Goal: Transaction & Acquisition: Subscribe to service/newsletter

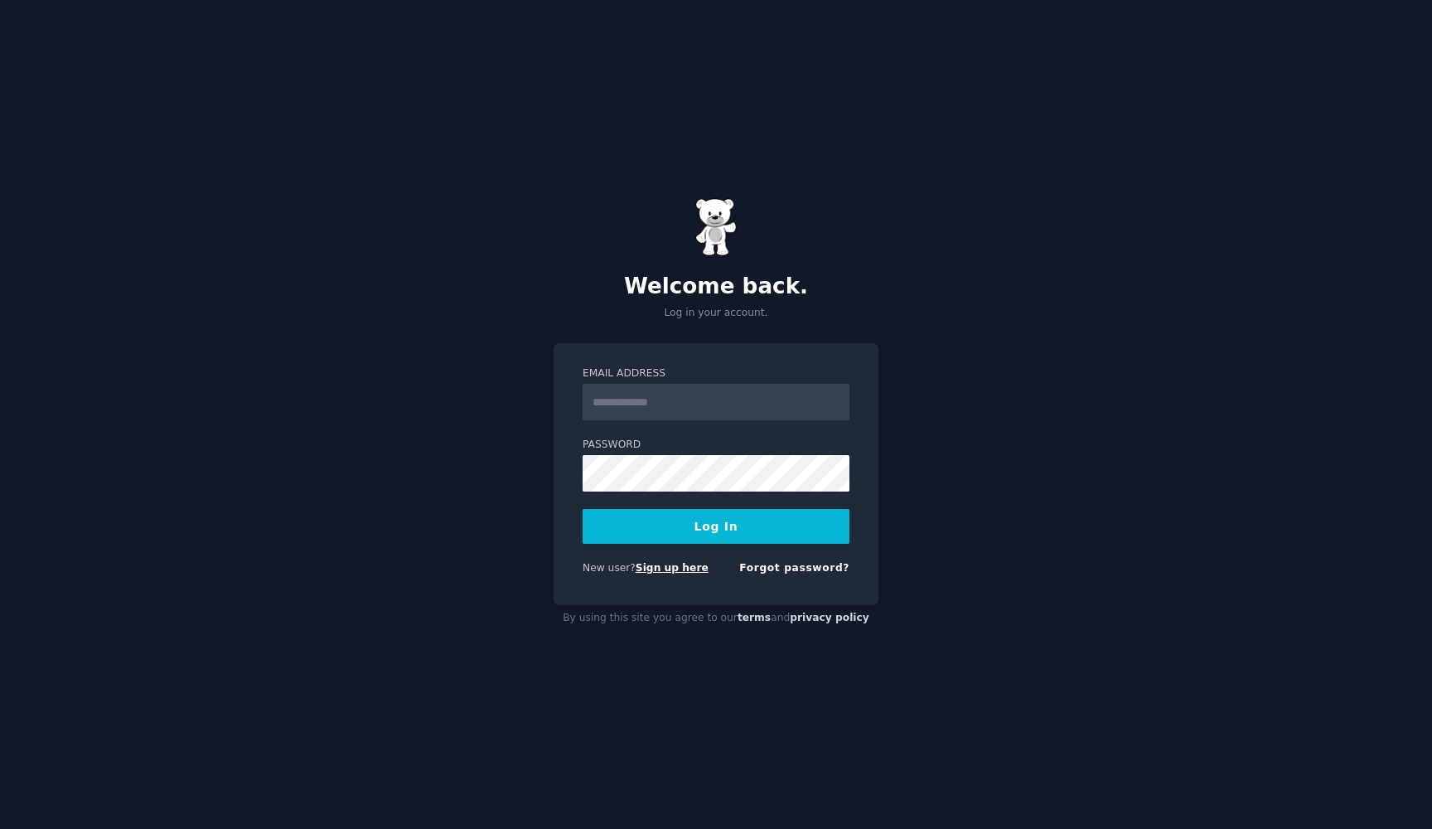
click at [680, 572] on link "Sign up here" at bounding box center [672, 568] width 73 height 12
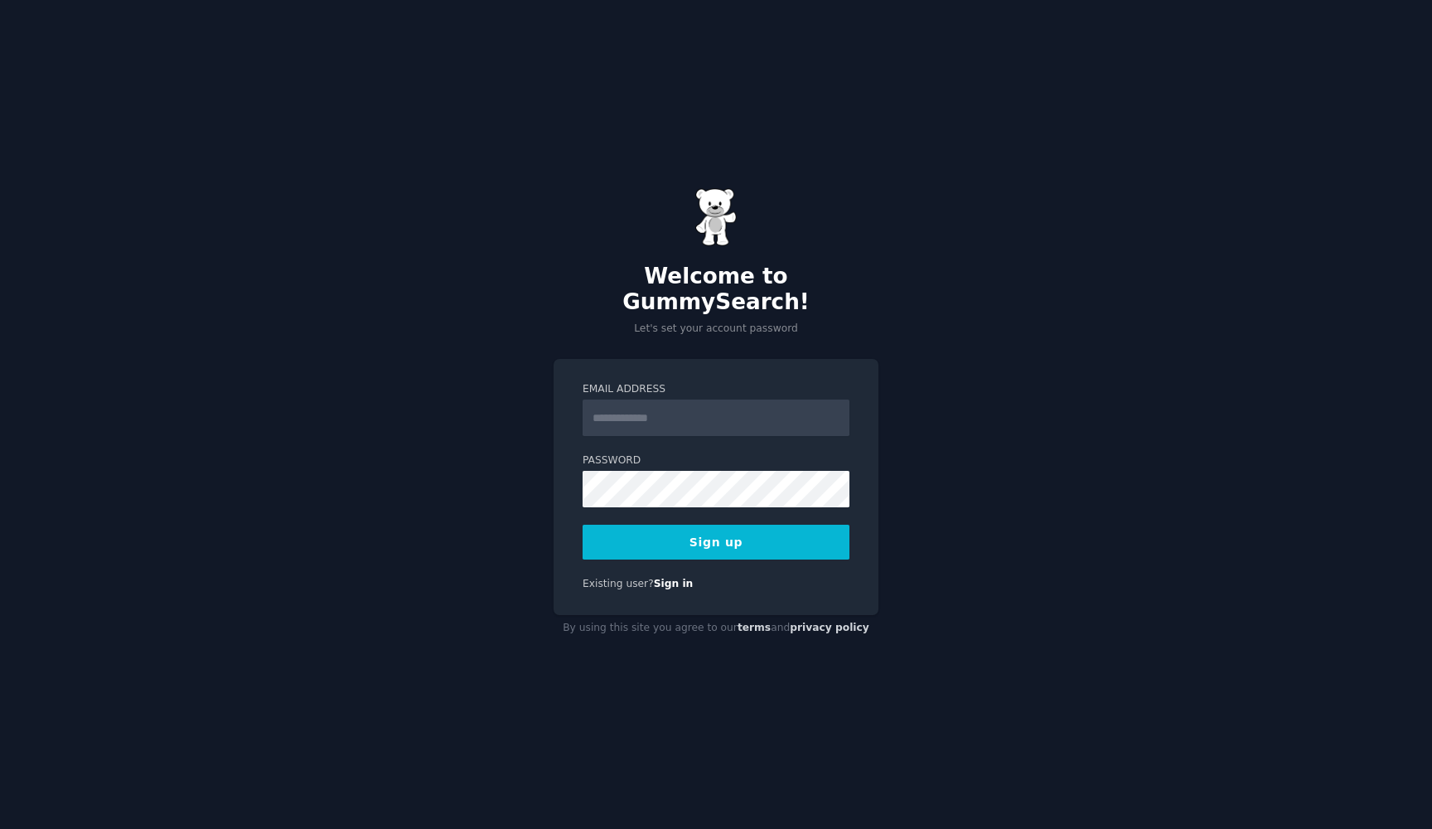
click at [679, 404] on input "Email Address" at bounding box center [716, 418] width 267 height 36
type input "**********"
click at [716, 529] on button "Sign up" at bounding box center [716, 542] width 267 height 35
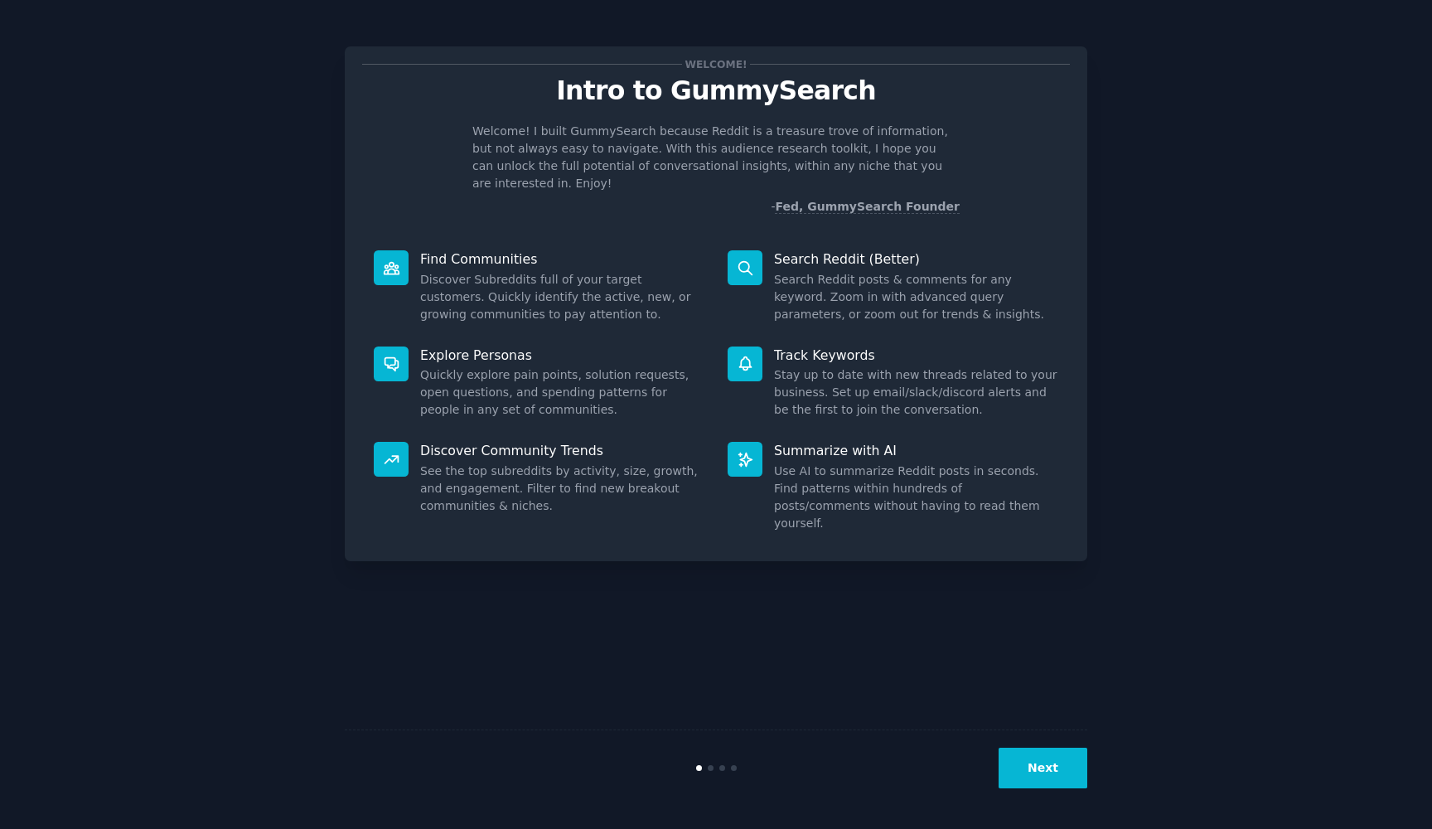
click at [1021, 763] on button "Next" at bounding box center [1043, 768] width 89 height 41
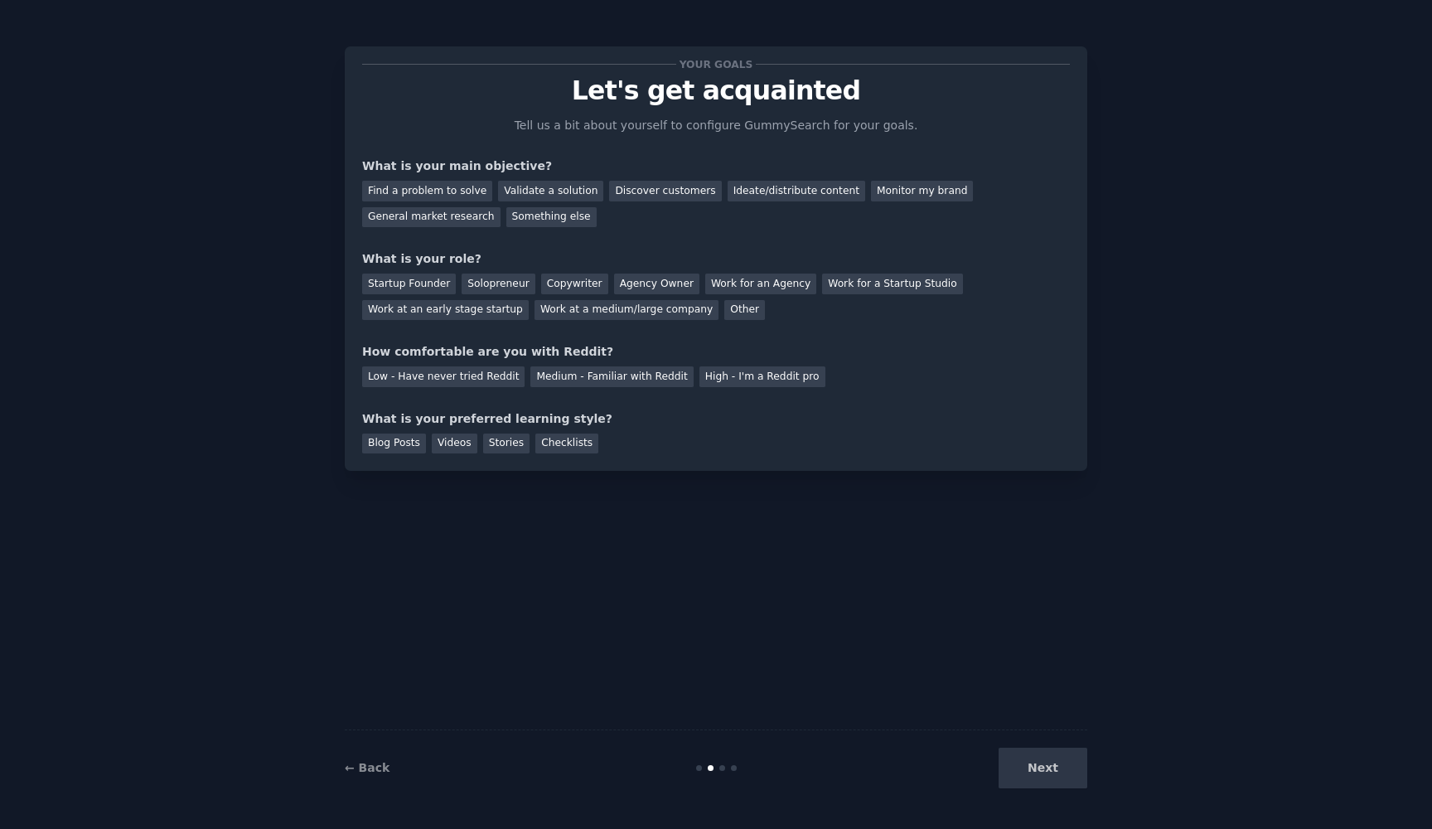
click at [1031, 768] on div "Next" at bounding box center [964, 768] width 248 height 41
click at [1050, 769] on div "Next" at bounding box center [964, 768] width 248 height 41
click at [1059, 759] on div "Next" at bounding box center [964, 768] width 248 height 41
click at [637, 191] on div "Discover customers" at bounding box center [665, 191] width 112 height 21
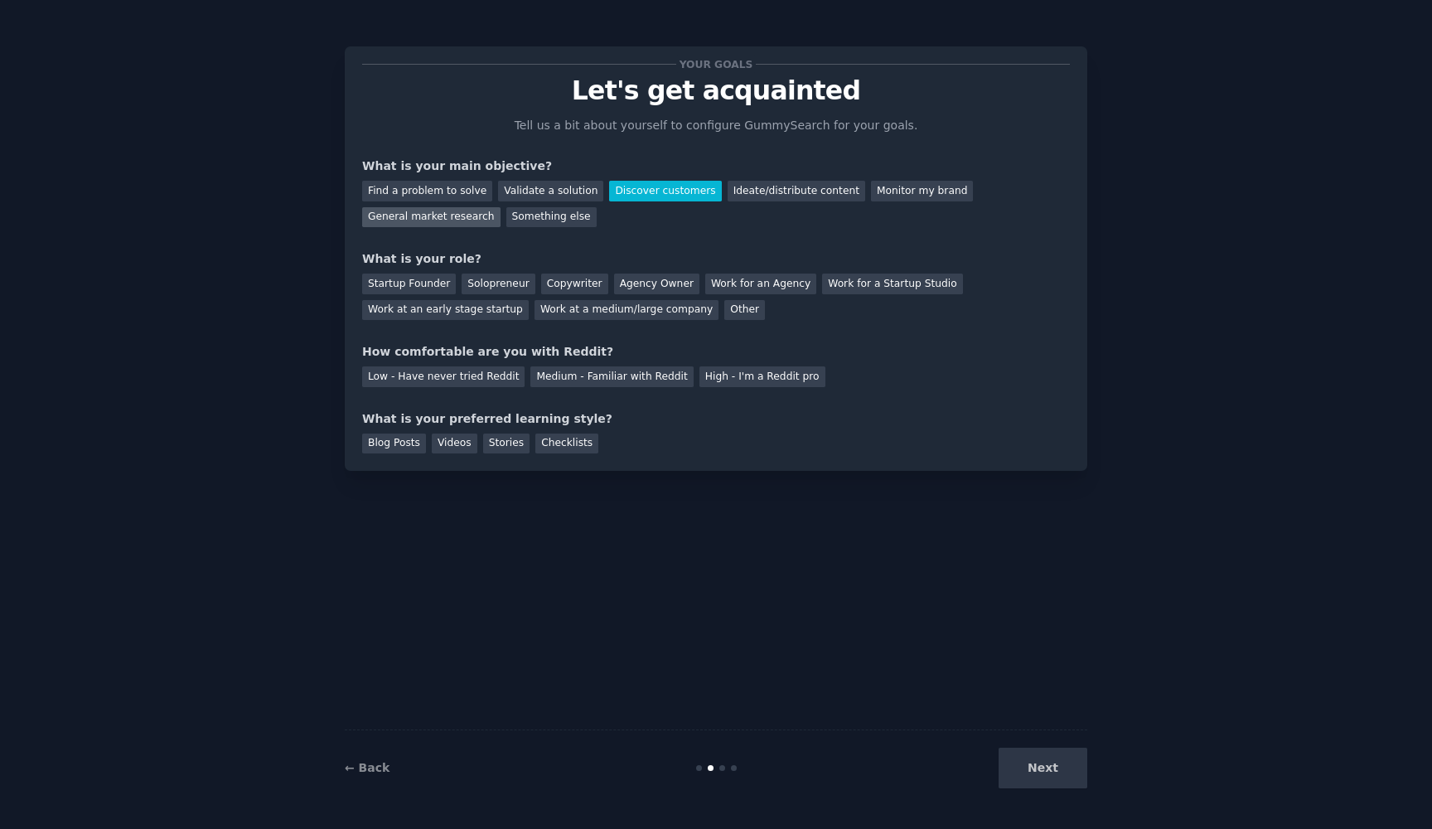
click at [451, 221] on div "General market research" at bounding box center [431, 217] width 138 height 21
click at [565, 216] on div "Something else" at bounding box center [552, 217] width 90 height 21
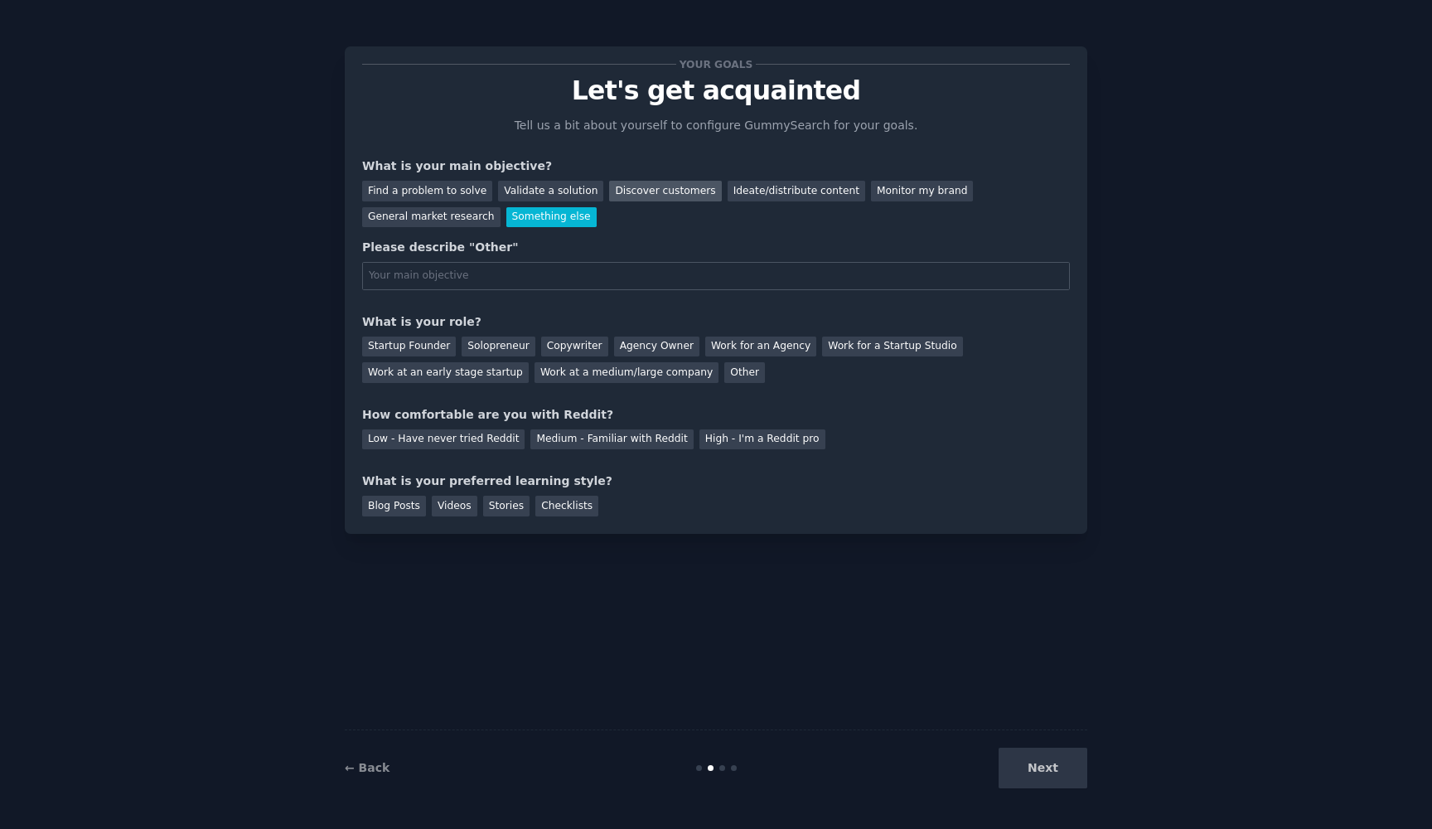
click at [641, 195] on div "Discover customers" at bounding box center [665, 191] width 112 height 21
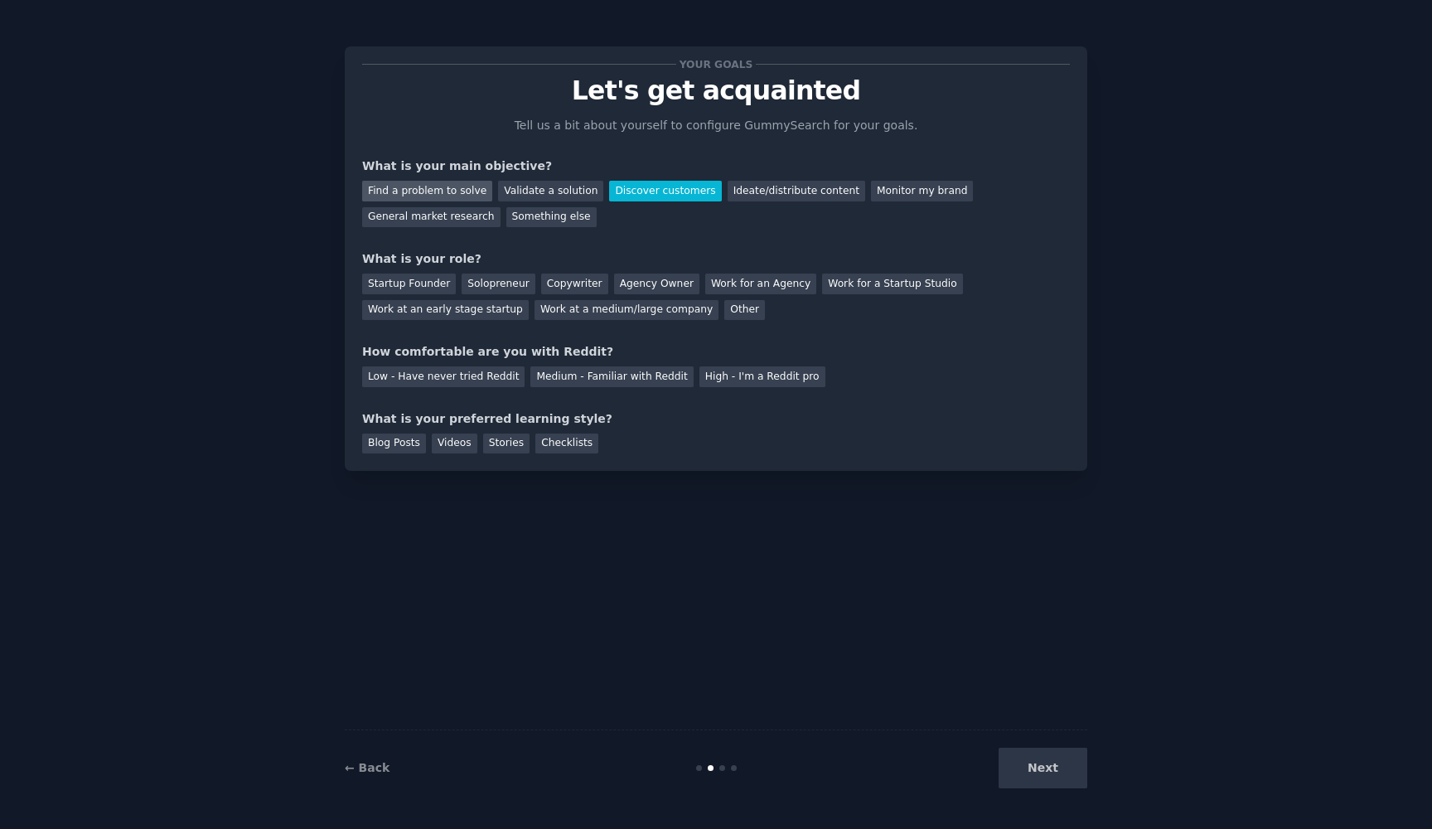
click at [431, 191] on div "Find a problem to solve" at bounding box center [427, 191] width 130 height 21
click at [623, 196] on div "Discover customers" at bounding box center [665, 191] width 112 height 21
click at [451, 304] on div "Work at an early stage startup" at bounding box center [445, 310] width 167 height 21
click at [414, 279] on div "Startup Founder" at bounding box center [409, 284] width 94 height 21
click at [550, 377] on div "Medium - Familiar with Reddit" at bounding box center [612, 376] width 162 height 21
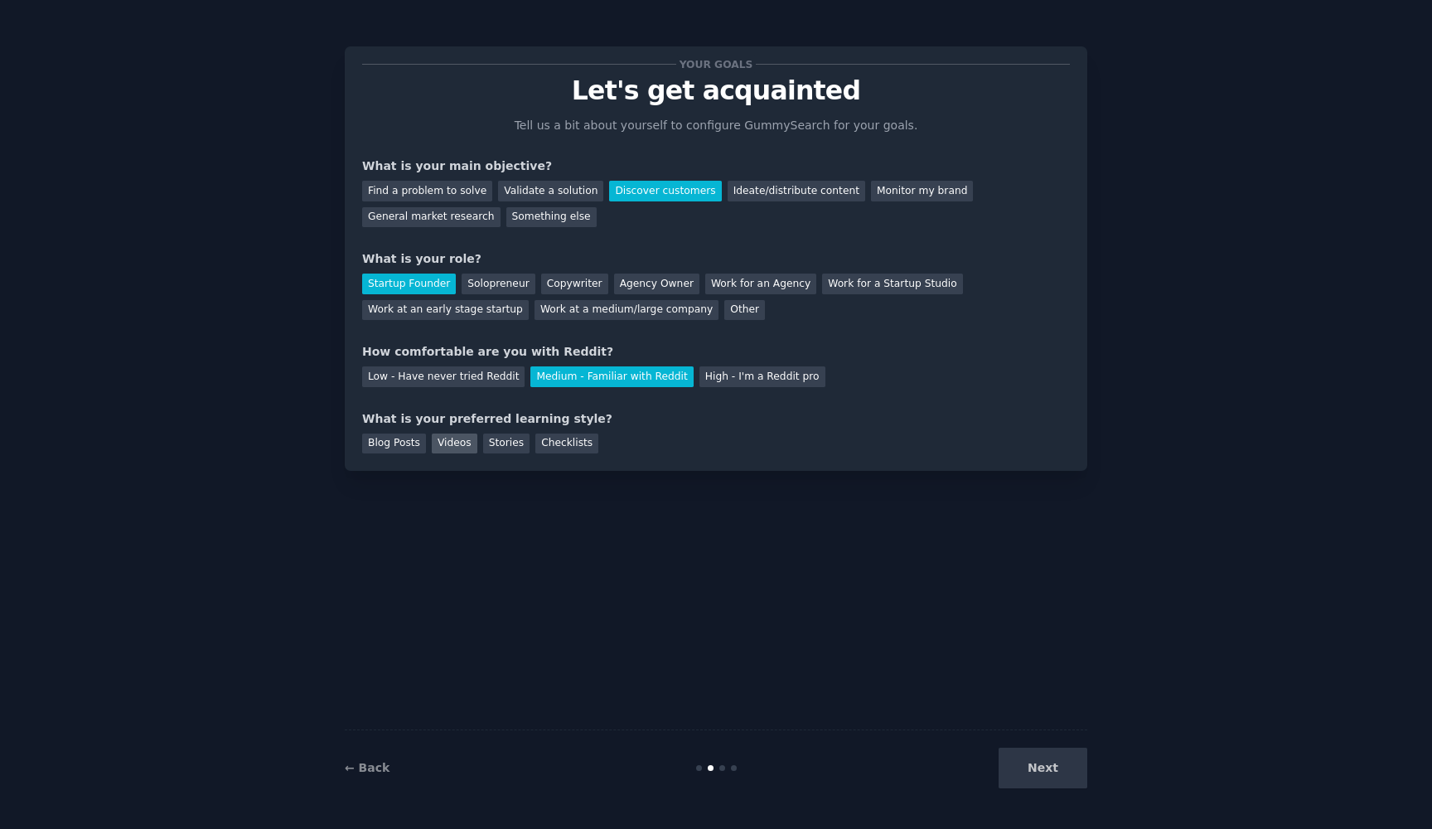
click at [446, 444] on div "Videos" at bounding box center [455, 444] width 46 height 21
click at [571, 443] on div "Checklists" at bounding box center [567, 444] width 63 height 21
click at [409, 444] on div "Blog Posts" at bounding box center [394, 444] width 64 height 21
click at [442, 444] on div "Videos" at bounding box center [455, 444] width 46 height 21
click at [1027, 775] on button "Next" at bounding box center [1043, 768] width 89 height 41
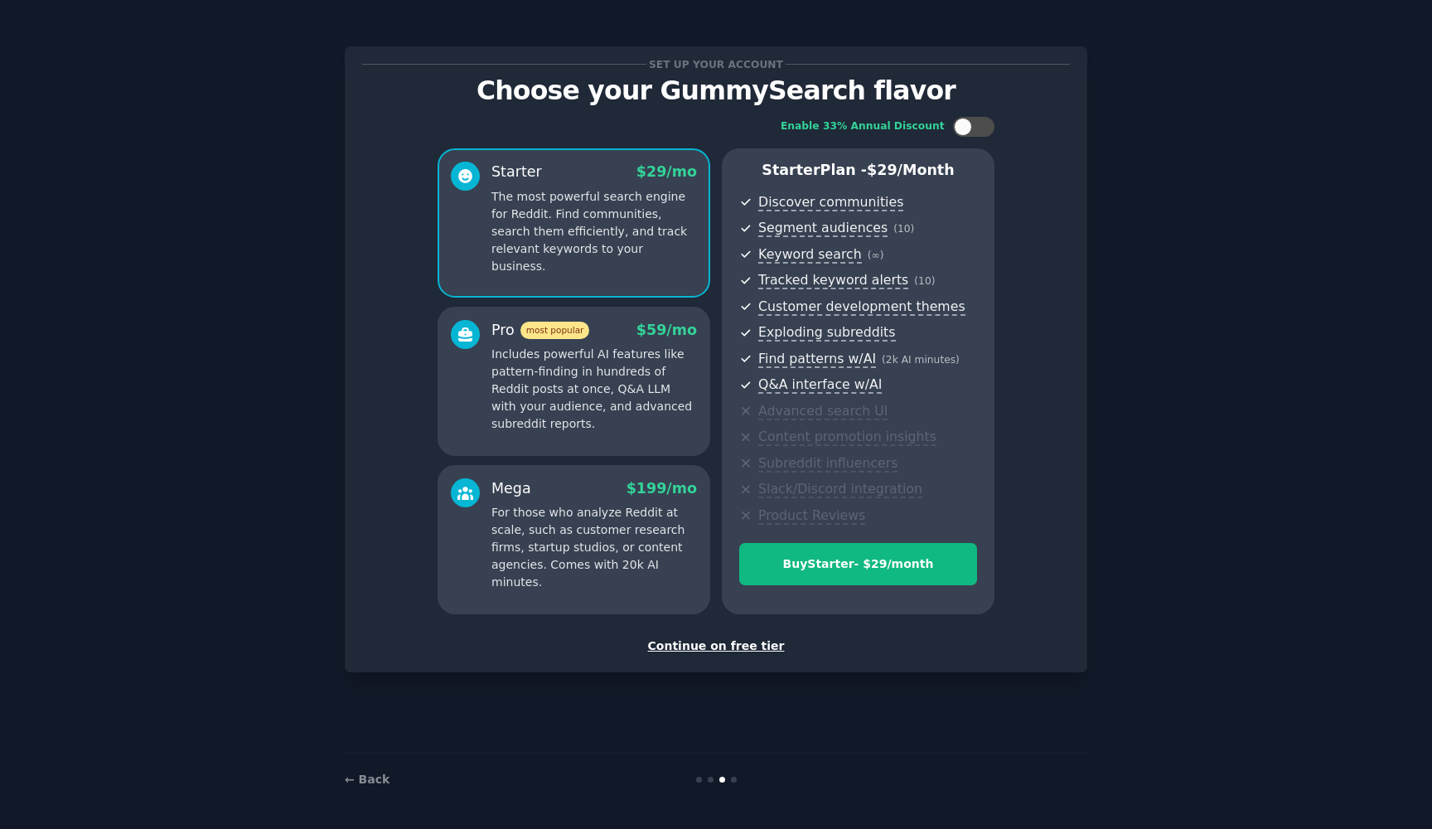
click at [749, 645] on div "Continue on free tier" at bounding box center [716, 645] width 708 height 17
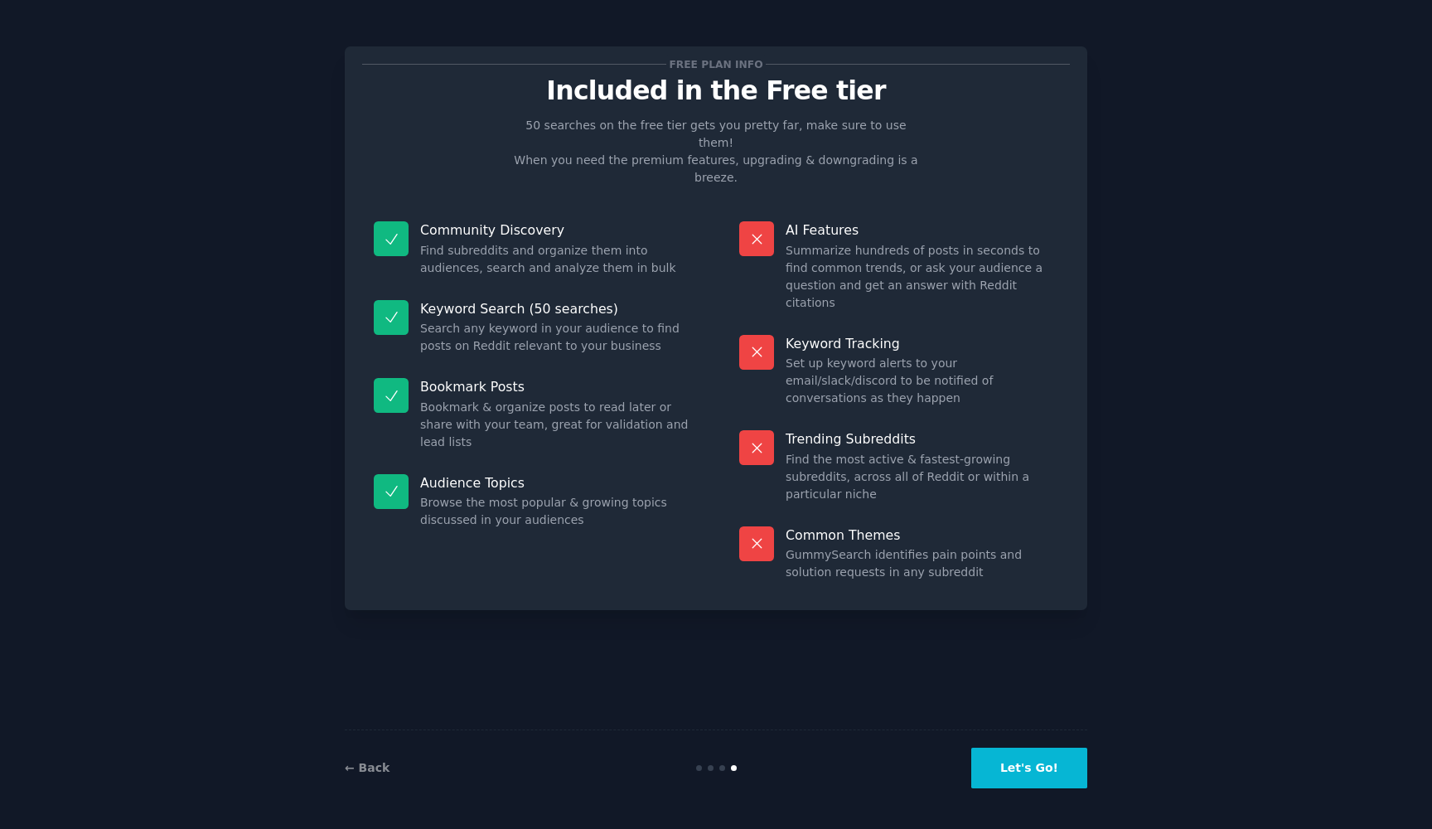
click at [1036, 778] on button "Let's Go!" at bounding box center [1030, 768] width 116 height 41
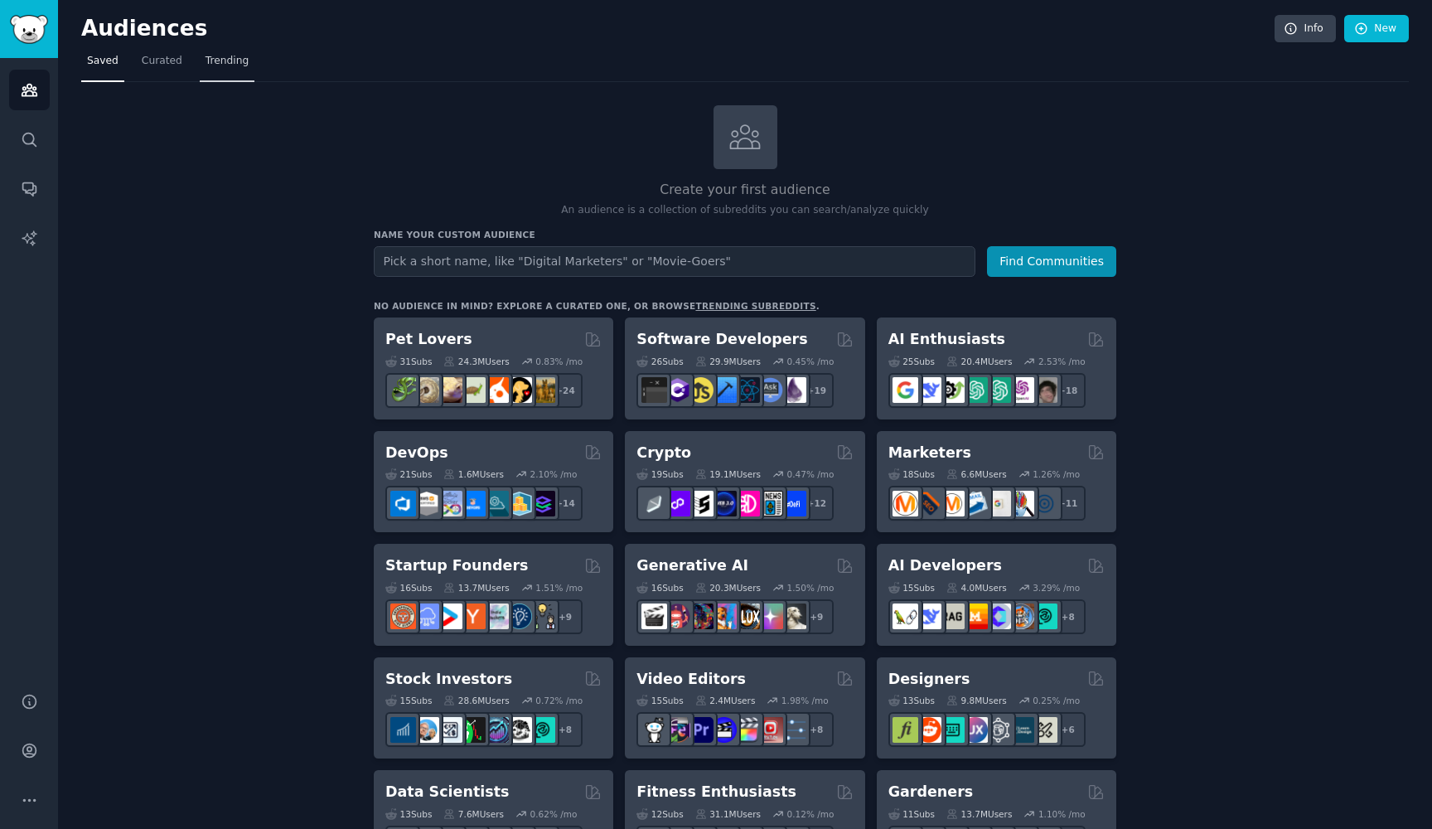
click at [227, 64] on span "Trending" at bounding box center [227, 61] width 43 height 15
